Goal: Information Seeking & Learning: Learn about a topic

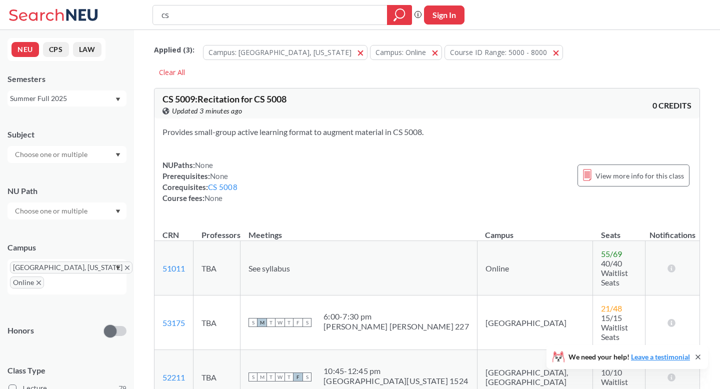
click at [100, 103] on div "Summer Full 2025" at bounding box center [62, 98] width 105 height 11
click at [61, 126] on div "Fall 2025" at bounding box center [67, 121] width 119 height 28
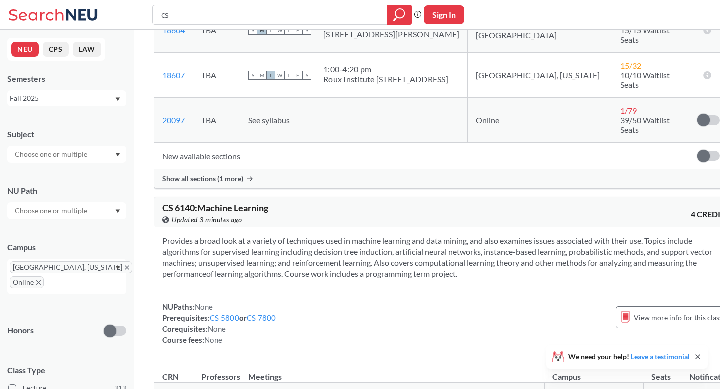
scroll to position [2625, 0]
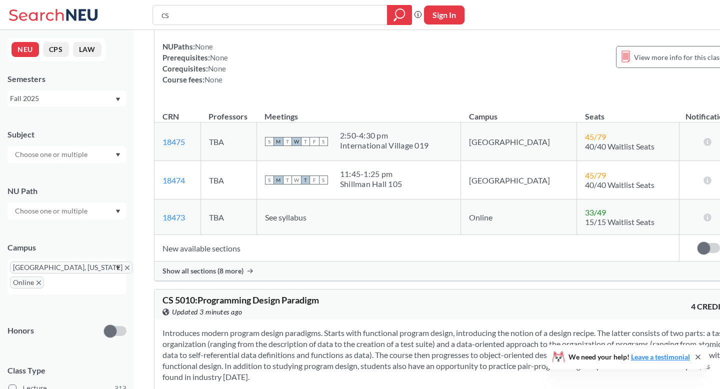
scroll to position [3594, 0]
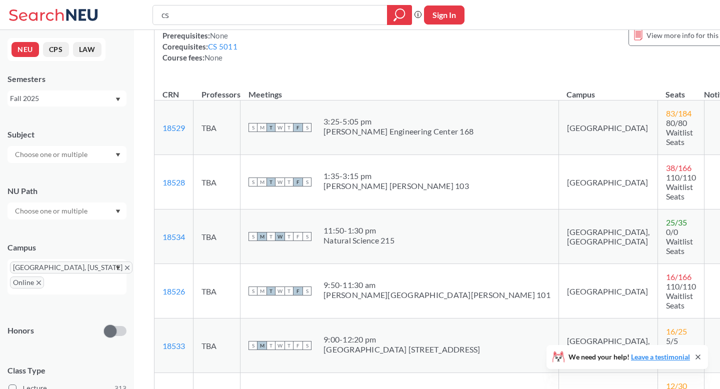
scroll to position [3968, 0]
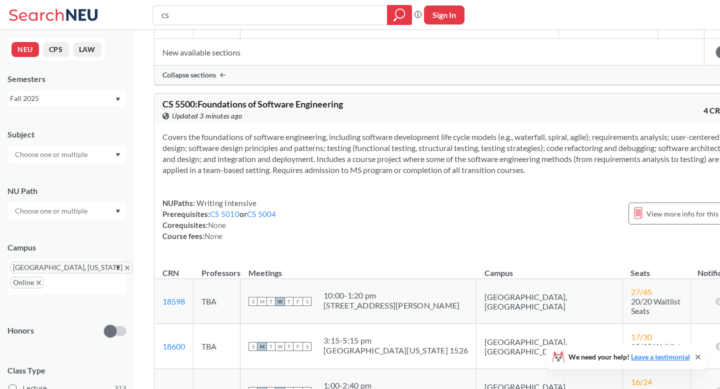
scroll to position [4697, 0]
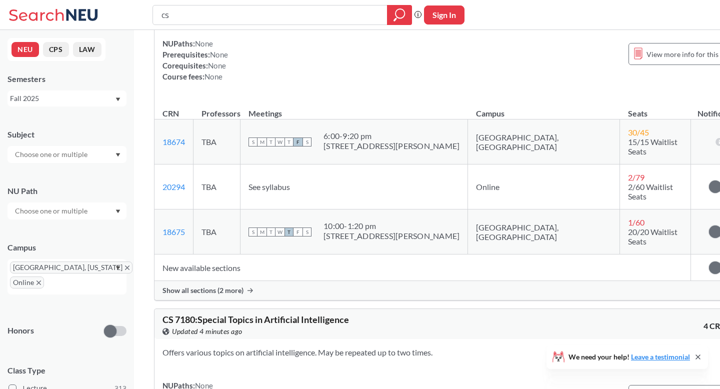
scroll to position [5903, 0]
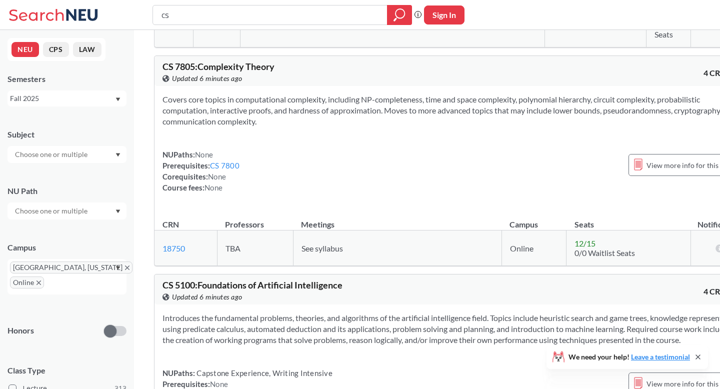
scroll to position [7232, 0]
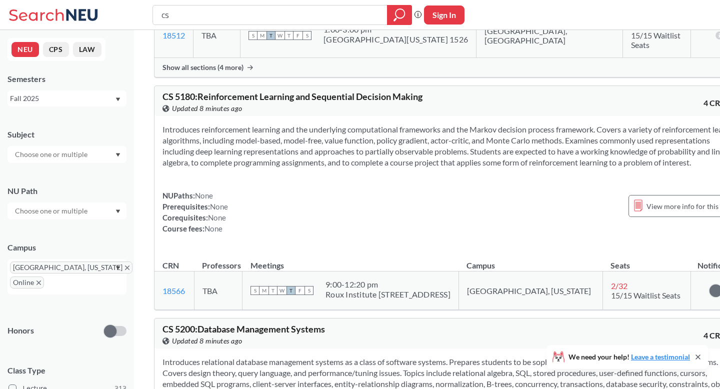
scroll to position [9908, 0]
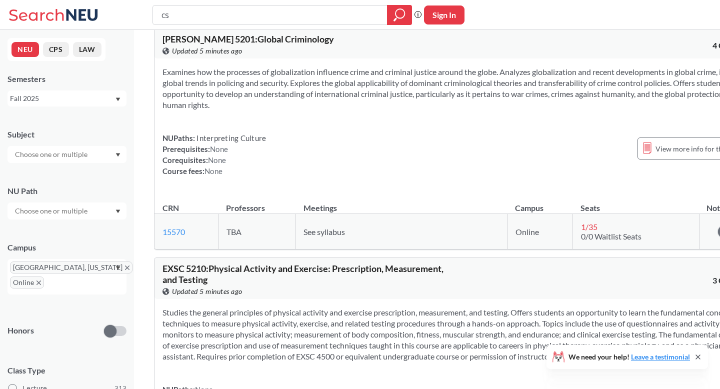
scroll to position [22150, 0]
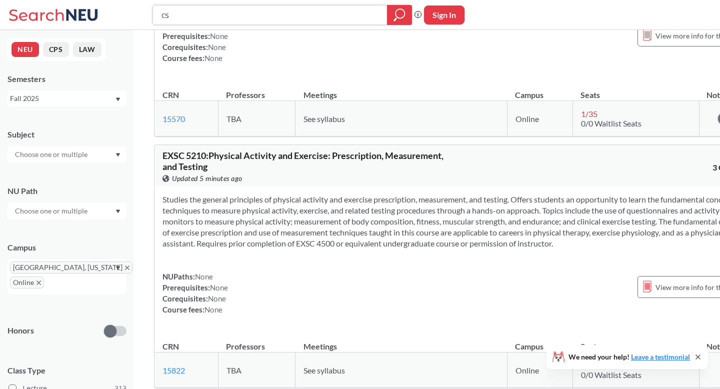
drag, startPoint x: 183, startPoint y: 18, endPoint x: 156, endPoint y: 13, distance: 28.0
click at [156, 13] on div "cs" at bounding box center [283, 15] width 260 height 20
type input "n"
type input "nlp"
click at [401, 17] on icon "magnifying glass" at bounding box center [400, 13] width 9 height 9
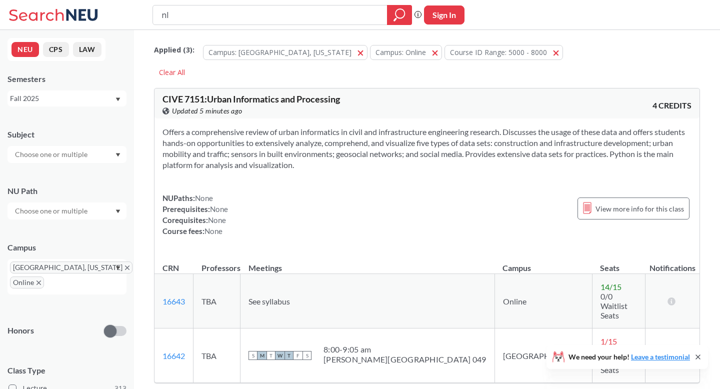
type input "n"
type input "NLP"
click at [393, 17] on div at bounding box center [399, 15] width 25 height 20
click at [375, 57] on button "Campus: Online Online" at bounding box center [406, 52] width 72 height 15
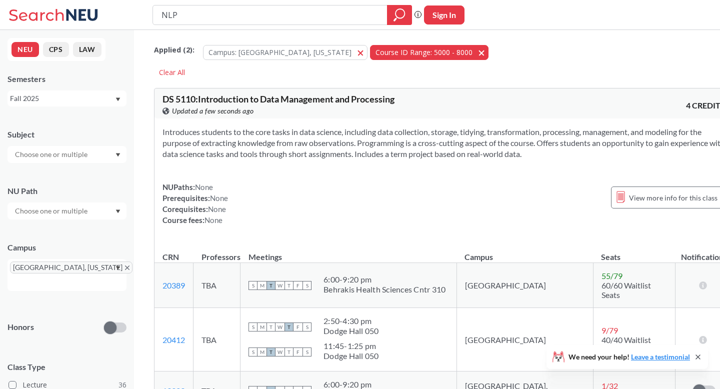
click at [414, 54] on button "Course ID Range: 5000 - 8000 5000 - 8000" at bounding box center [429, 52] width 119 height 15
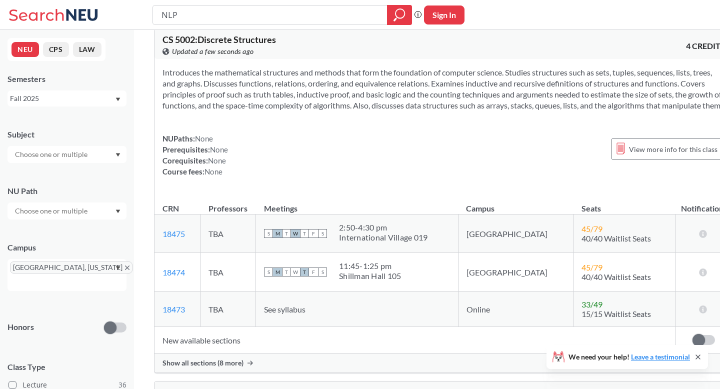
scroll to position [1165, 0]
